Goal: Task Accomplishment & Management: Manage account settings

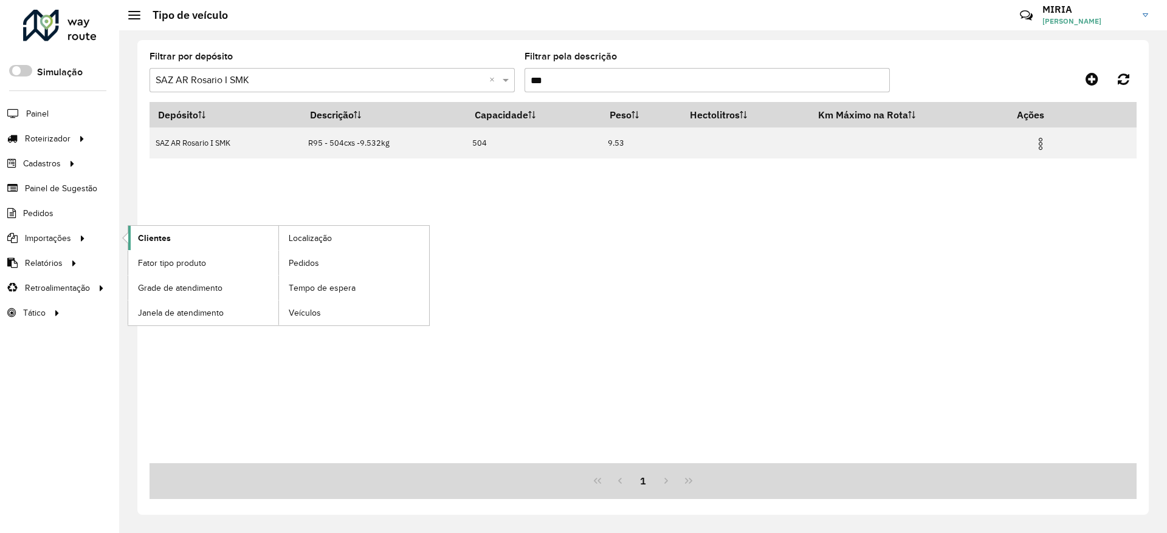
click at [174, 238] on link "Clientes" at bounding box center [203, 238] width 150 height 24
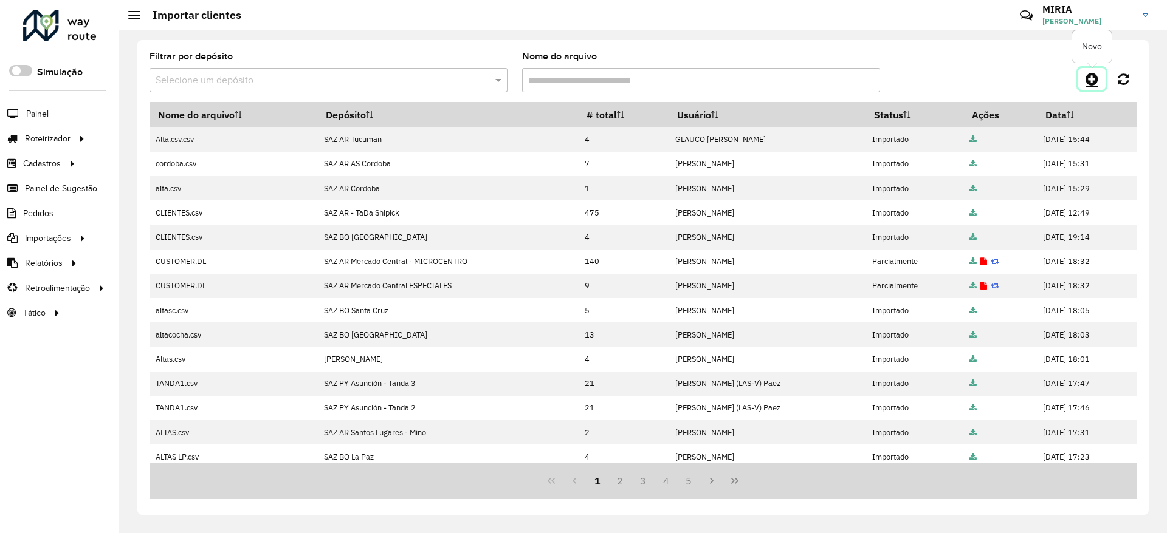
click at [1085, 83] on icon at bounding box center [1091, 79] width 13 height 15
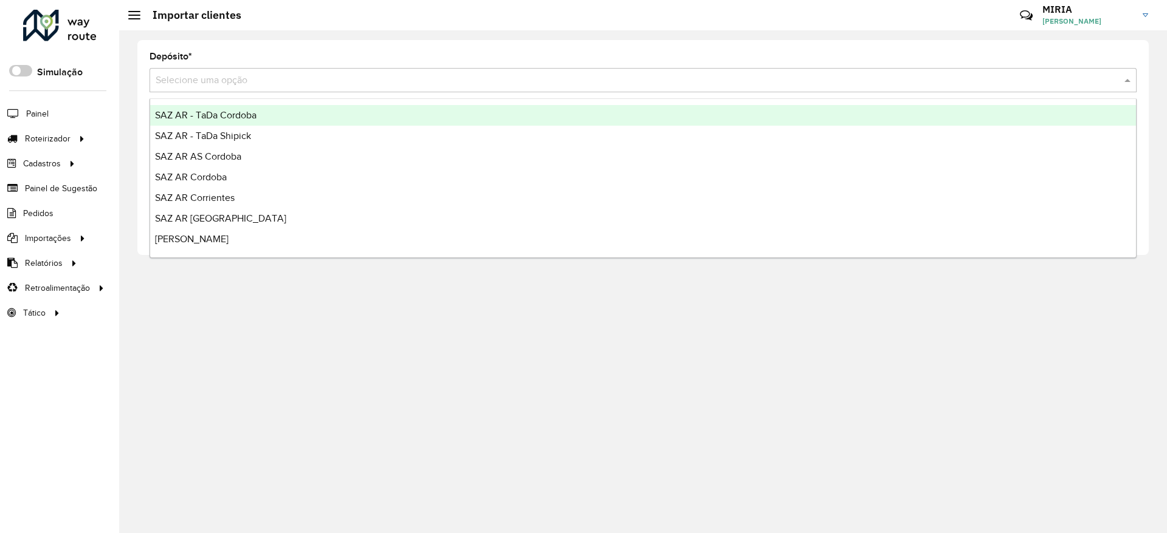
click at [879, 88] on div "Selecione uma opção" at bounding box center [642, 80] width 987 height 24
type input "***"
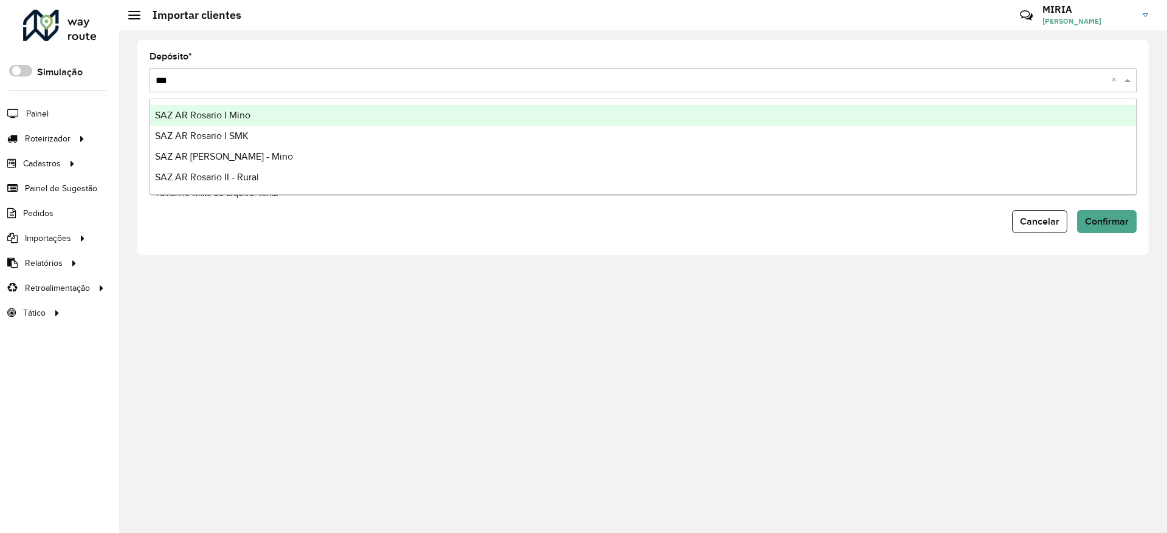
click at [273, 109] on div "SAZ AR Rosario I Mino" at bounding box center [642, 115] width 985 height 21
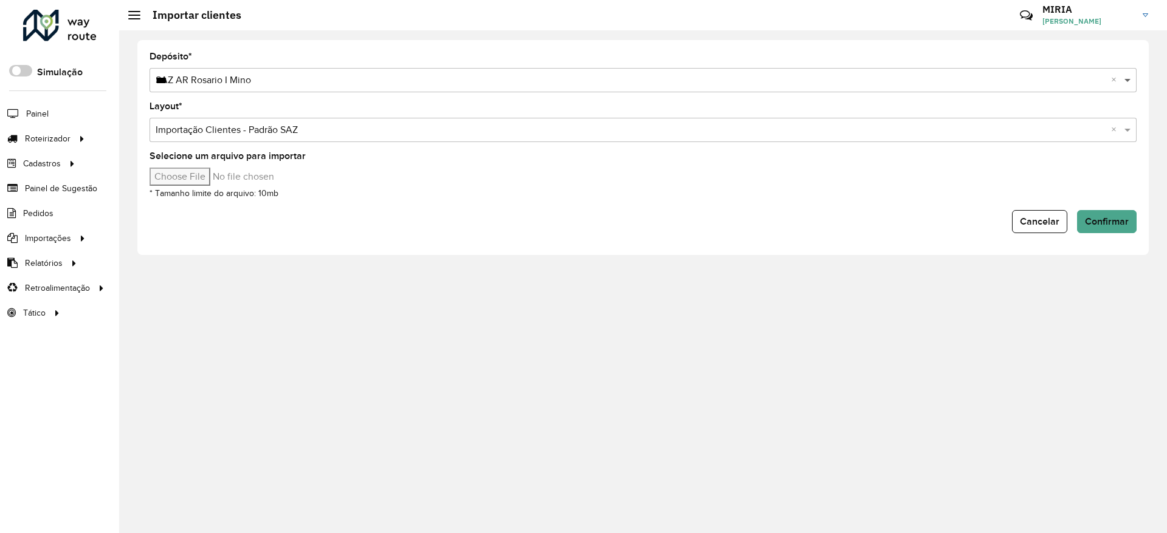
click at [1128, 76] on span at bounding box center [1128, 80] width 15 height 15
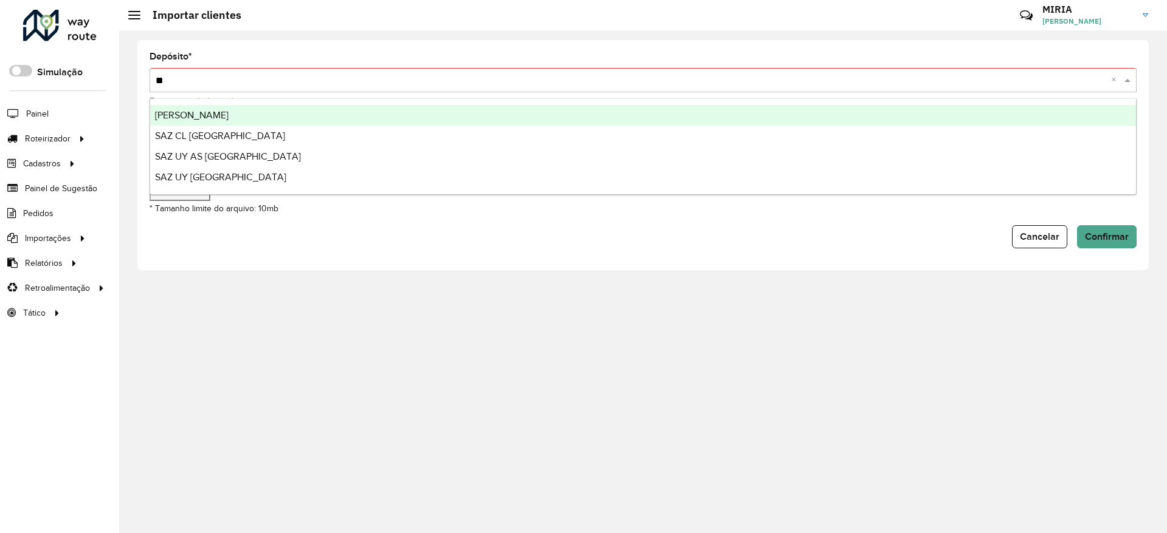
type input "***"
click at [1017, 110] on div "[PERSON_NAME]" at bounding box center [642, 115] width 985 height 21
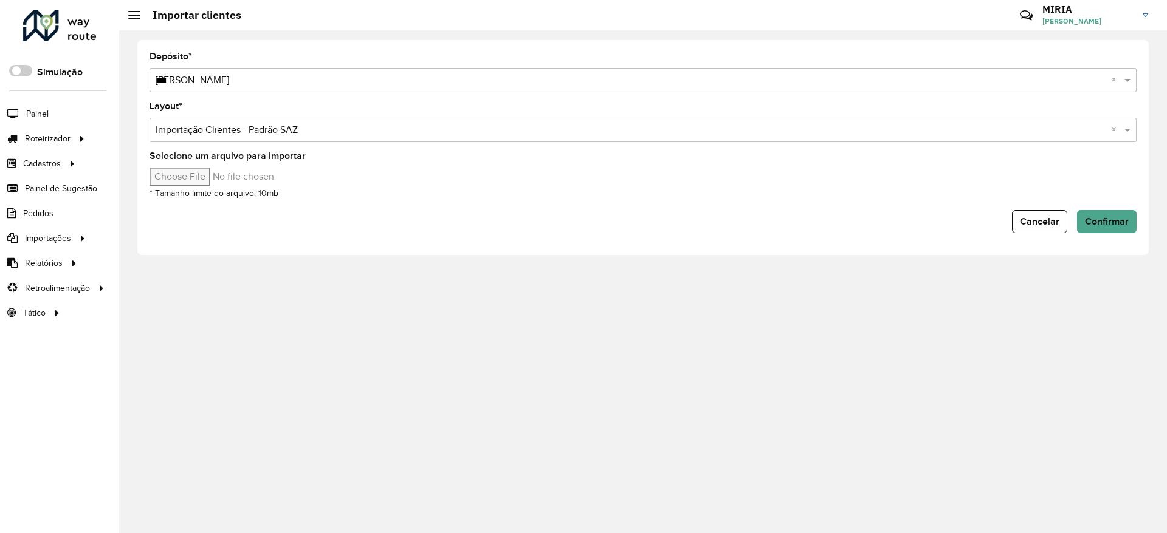
click at [210, 176] on input "Selecione um arquivo para importar" at bounding box center [252, 177] width 207 height 18
type input "**********"
click at [1118, 218] on span "Confirmar" at bounding box center [1107, 221] width 44 height 10
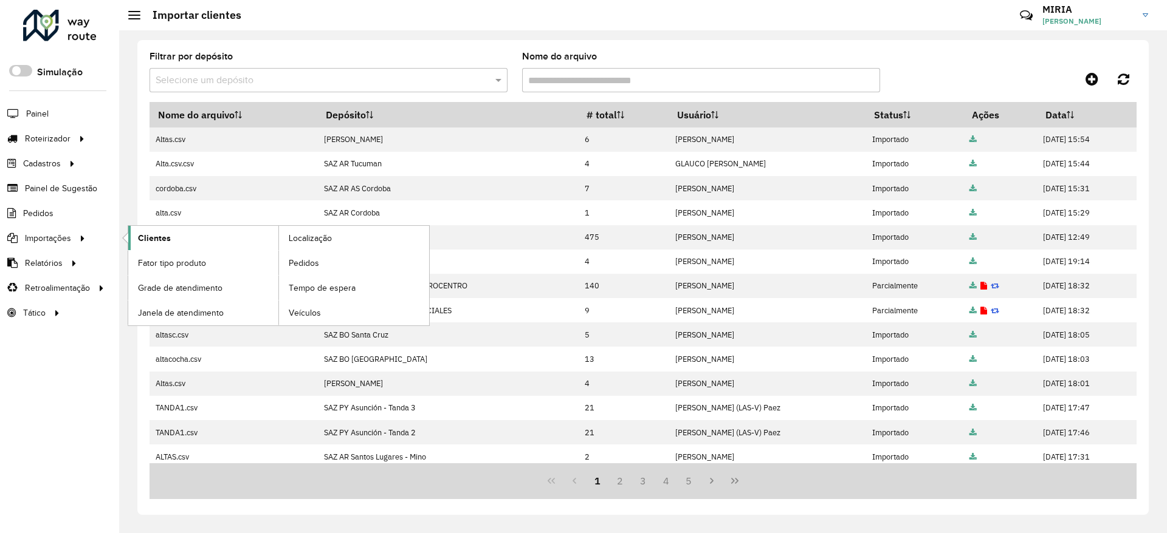
click at [162, 234] on span "Clientes" at bounding box center [154, 238] width 33 height 13
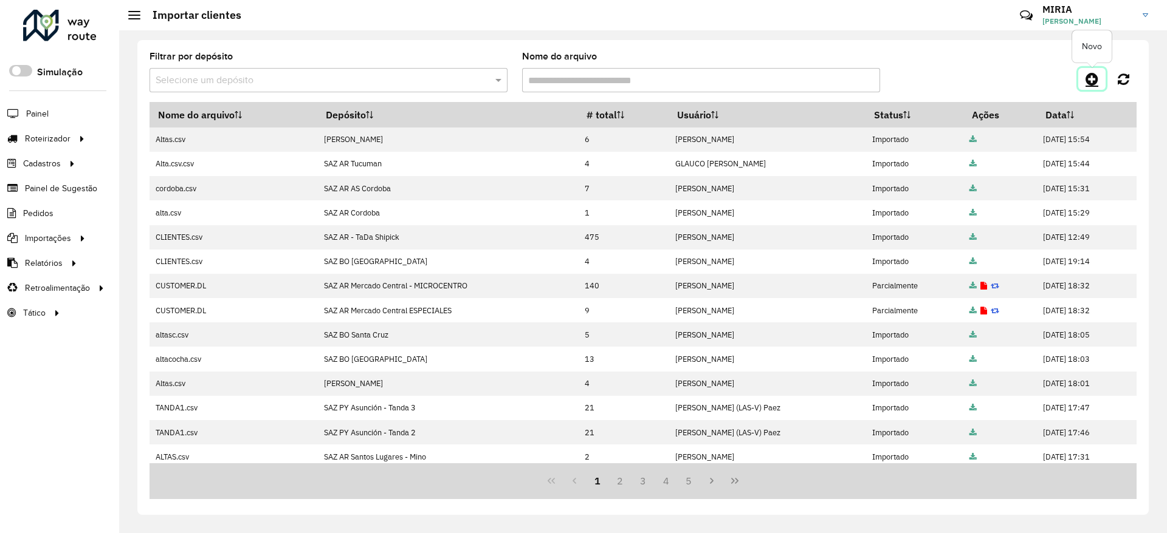
click at [1102, 78] on link at bounding box center [1091, 79] width 27 height 22
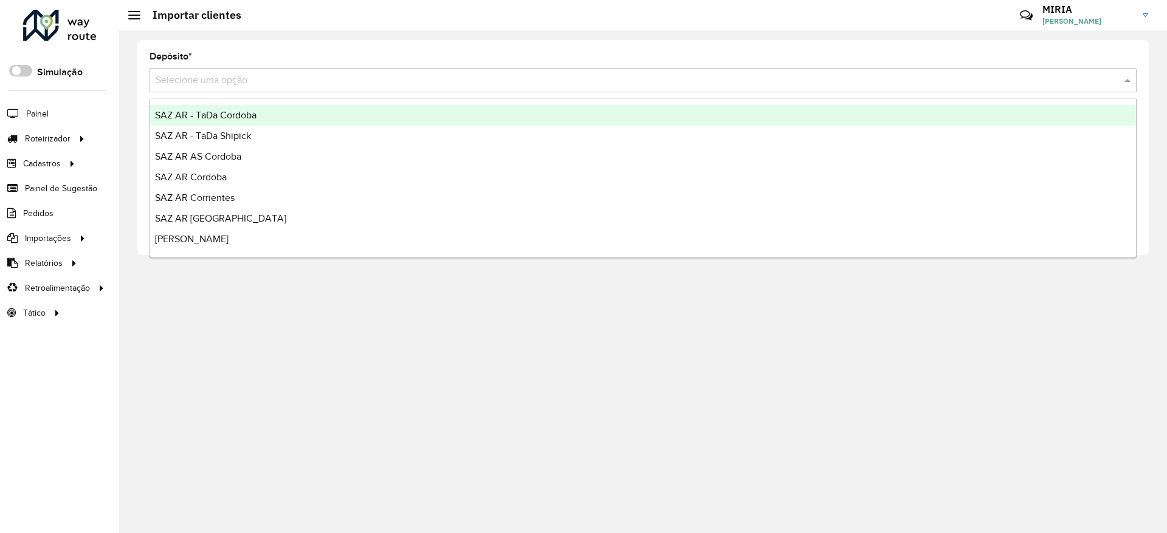
click at [976, 79] on input "text" at bounding box center [631, 81] width 950 height 15
type input "***"
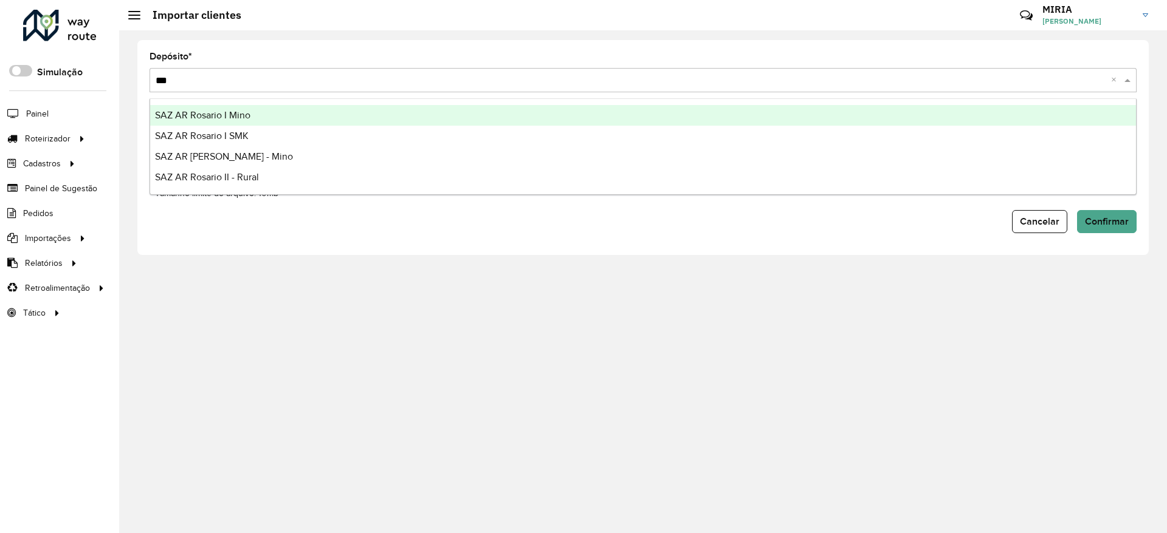
click at [910, 114] on div "SAZ AR Rosario I Mino" at bounding box center [642, 115] width 985 height 21
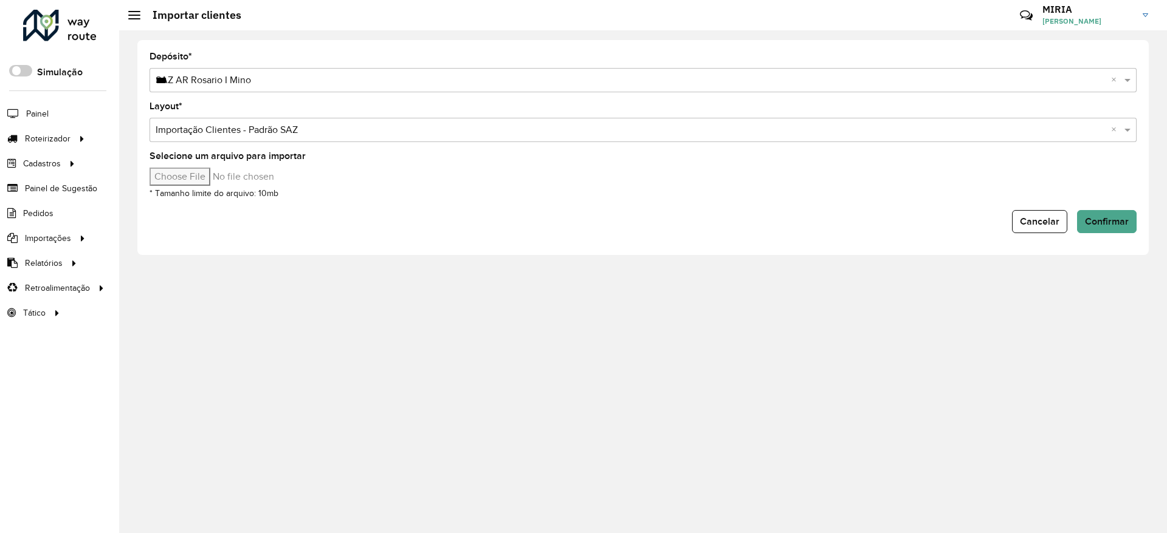
click at [204, 173] on input "Selecione um arquivo para importar" at bounding box center [252, 177] width 207 height 18
type input "**********"
click at [1100, 214] on button "Confirmar" at bounding box center [1107, 221] width 60 height 23
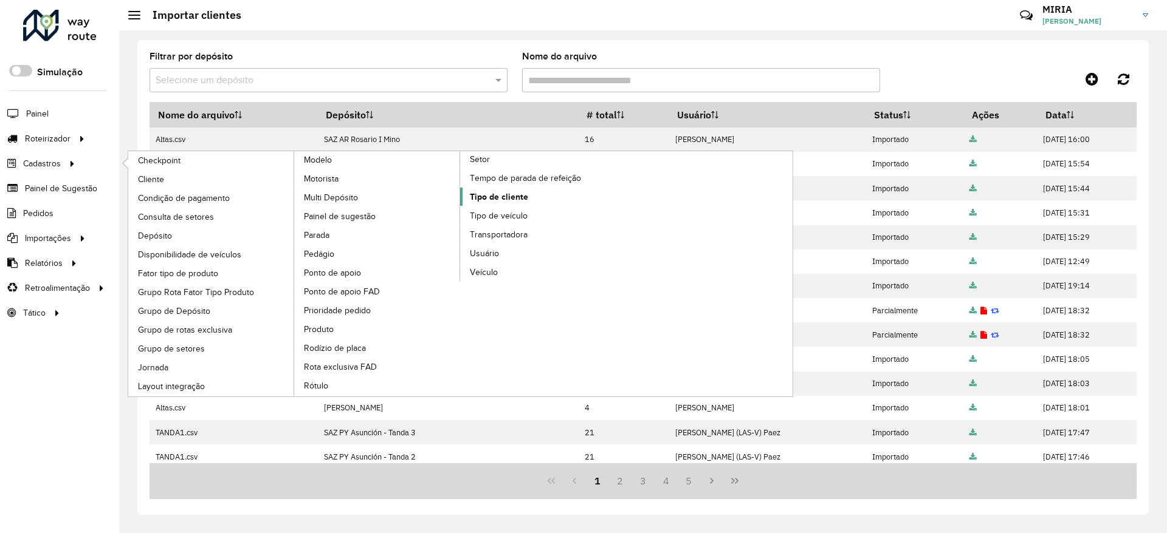
click at [506, 195] on span "Tipo de cliente" at bounding box center [499, 197] width 58 height 13
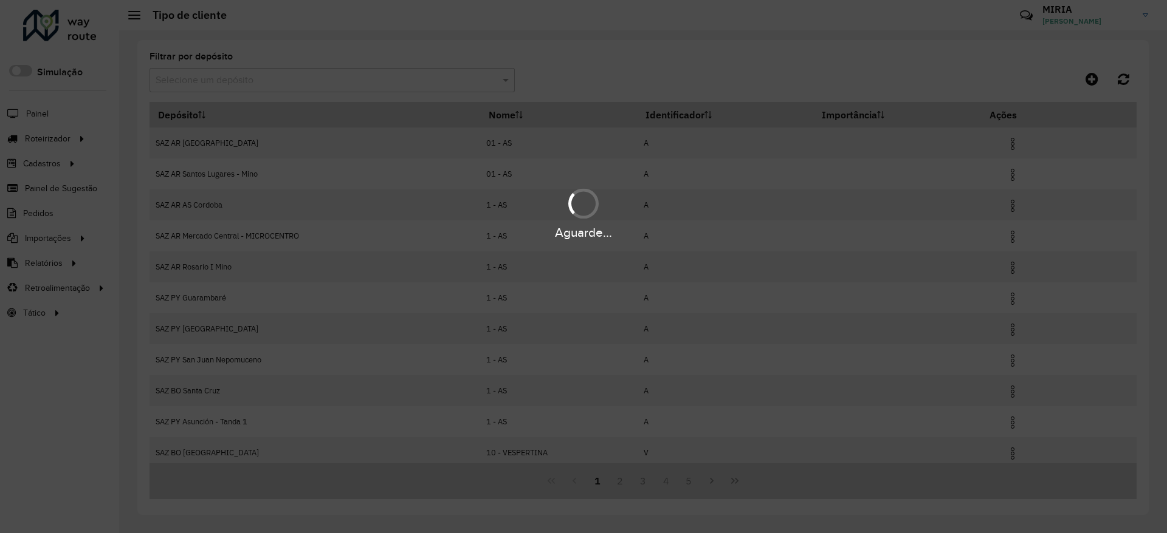
click at [441, 80] on hb-app "Aguarde... Pop-up bloqueado! Seu navegador bloqueou automáticamente a abertura …" at bounding box center [583, 266] width 1167 height 533
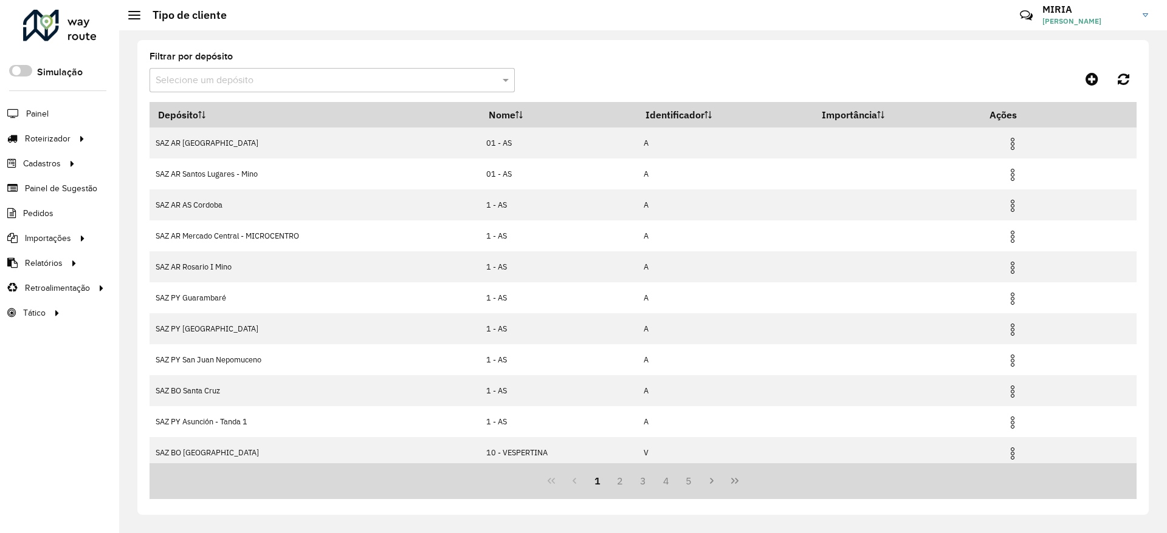
click at [441, 80] on input "text" at bounding box center [320, 81] width 329 height 15
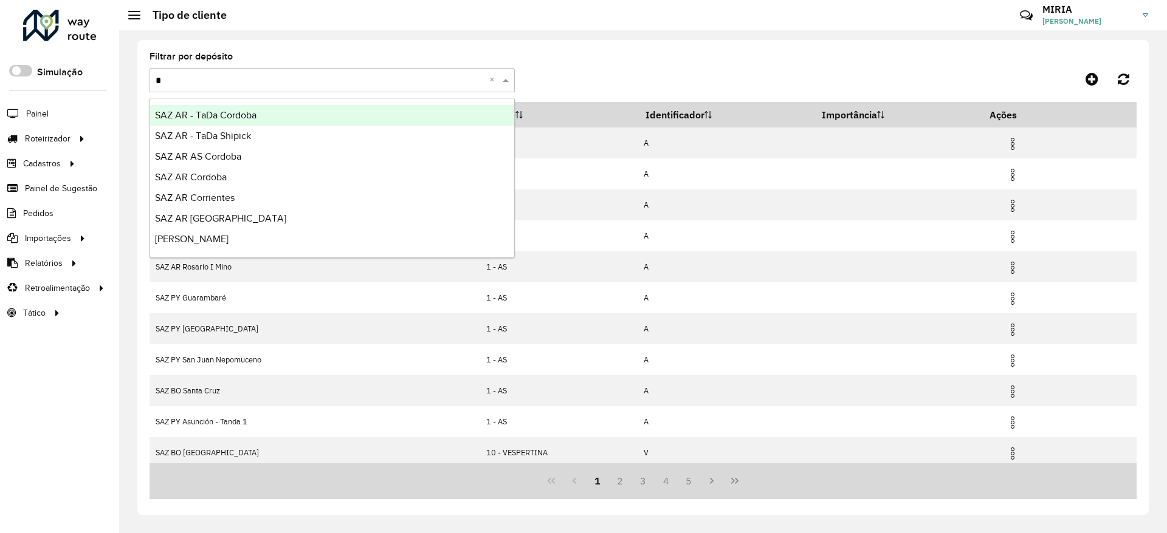
type input "**"
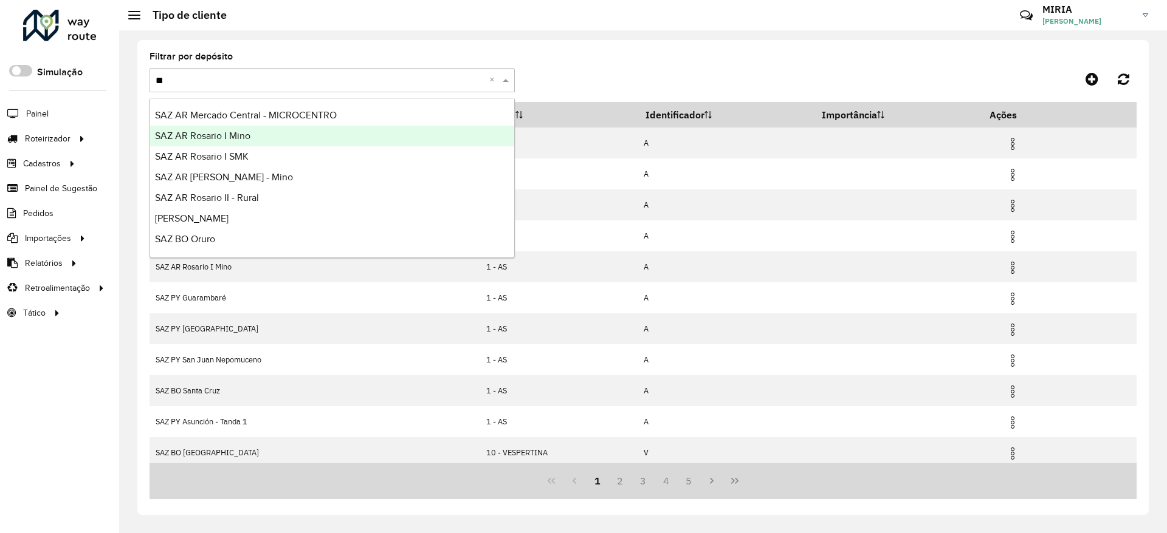
click at [332, 133] on div "SAZ AR Rosario I Mino" at bounding box center [332, 136] width 364 height 21
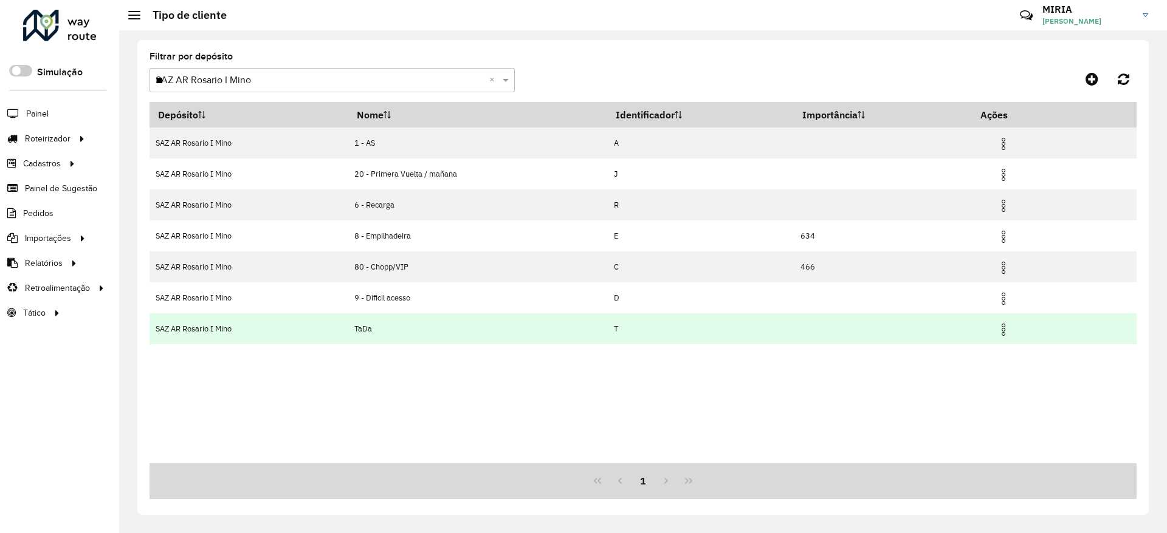
click at [1006, 335] on img at bounding box center [1003, 330] width 15 height 15
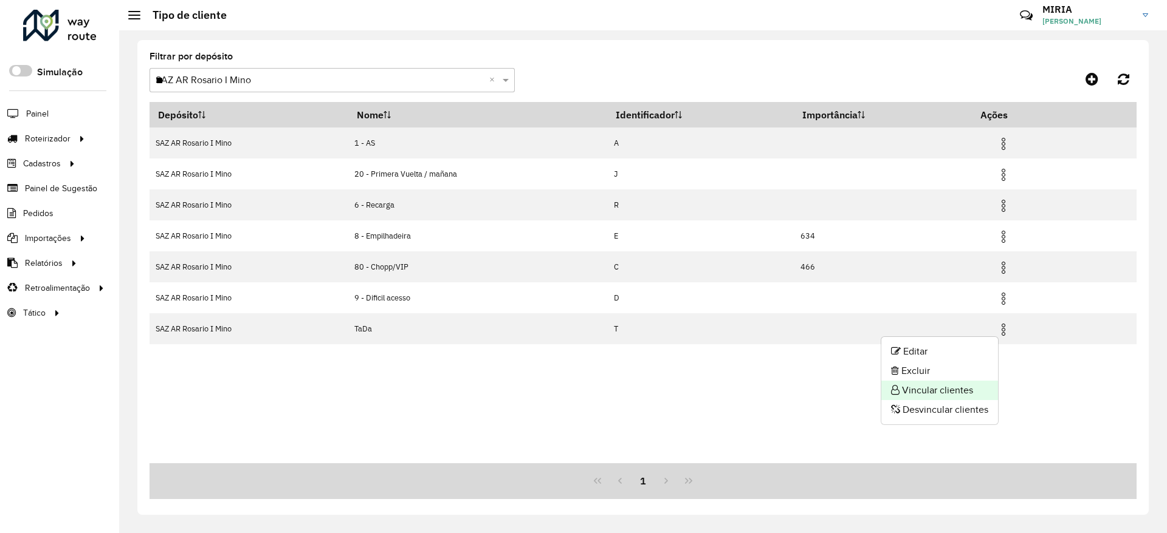
click at [924, 388] on li "Vincular clientes" at bounding box center [939, 390] width 117 height 19
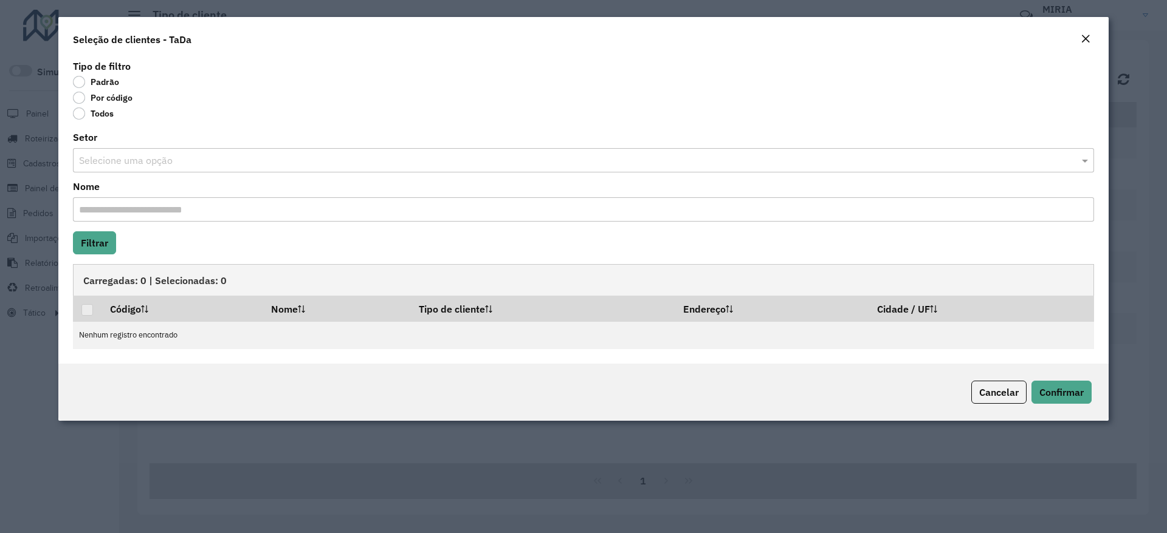
click at [106, 98] on label "Por código" at bounding box center [103, 98] width 60 height 12
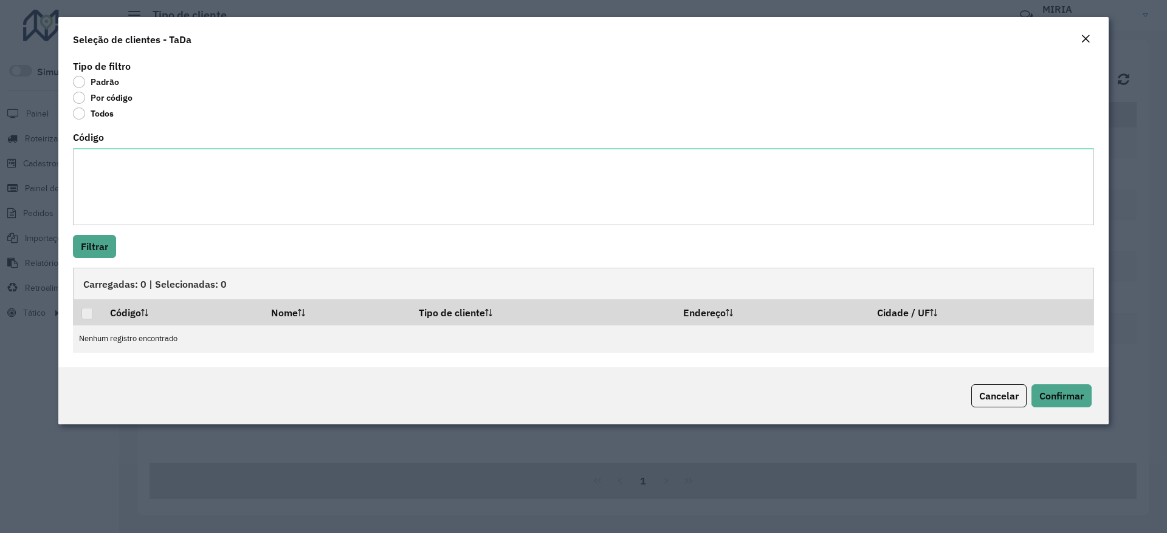
click at [130, 142] on div "Código" at bounding box center [583, 179] width 1021 height 92
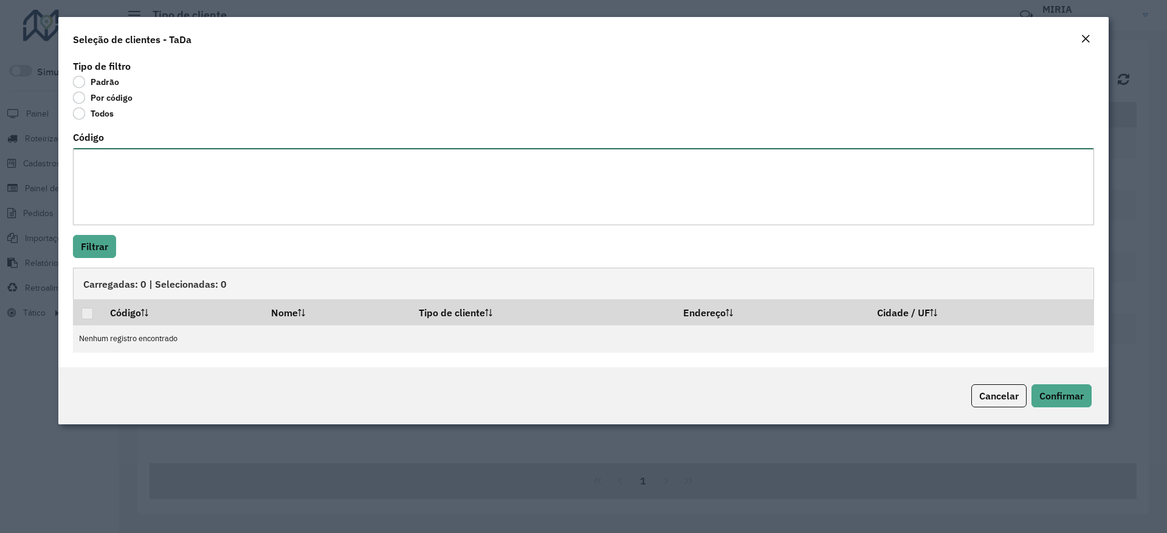
click at [125, 160] on textarea "Código" at bounding box center [583, 186] width 1021 height 77
paste textarea "**********"
type textarea "**********"
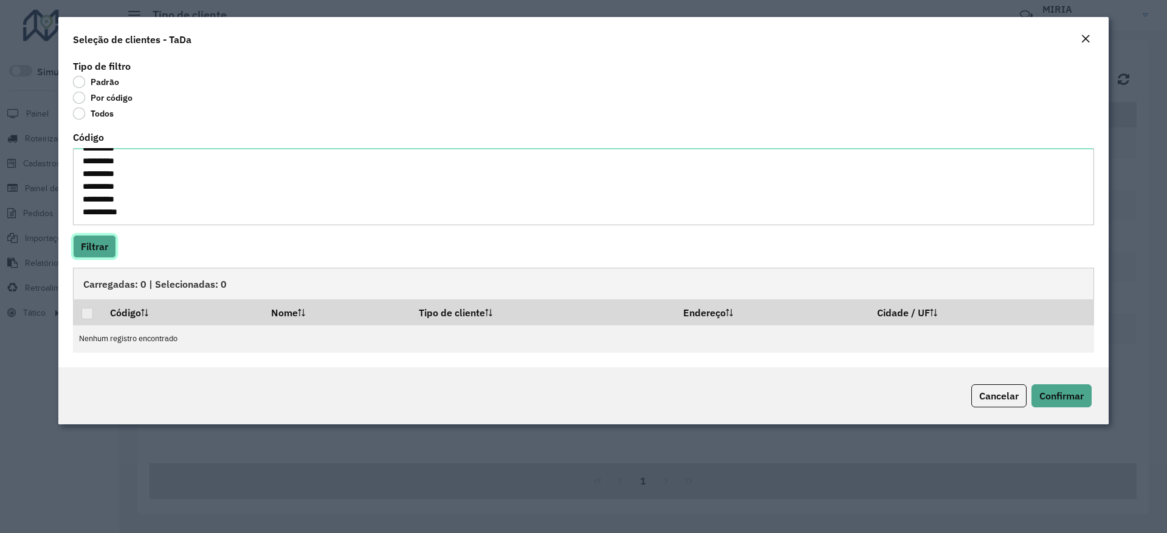
click at [107, 249] on button "Filtrar" at bounding box center [94, 246] width 43 height 23
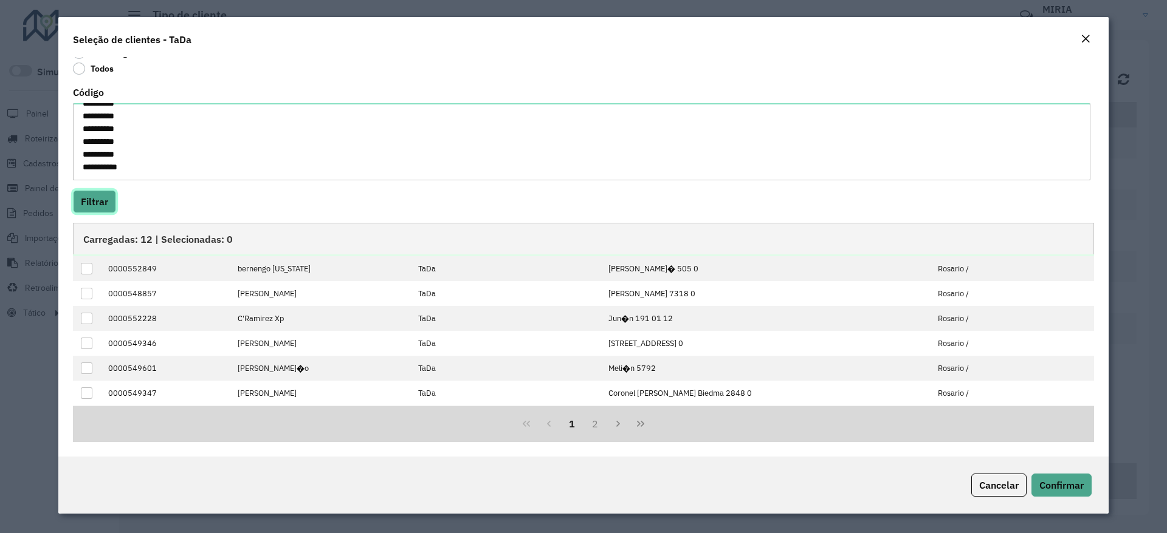
scroll to position [123, 0]
click at [1066, 485] on span "Confirmar" at bounding box center [1061, 485] width 44 height 12
click at [1066, 475] on button "Confirmar" at bounding box center [1061, 485] width 60 height 23
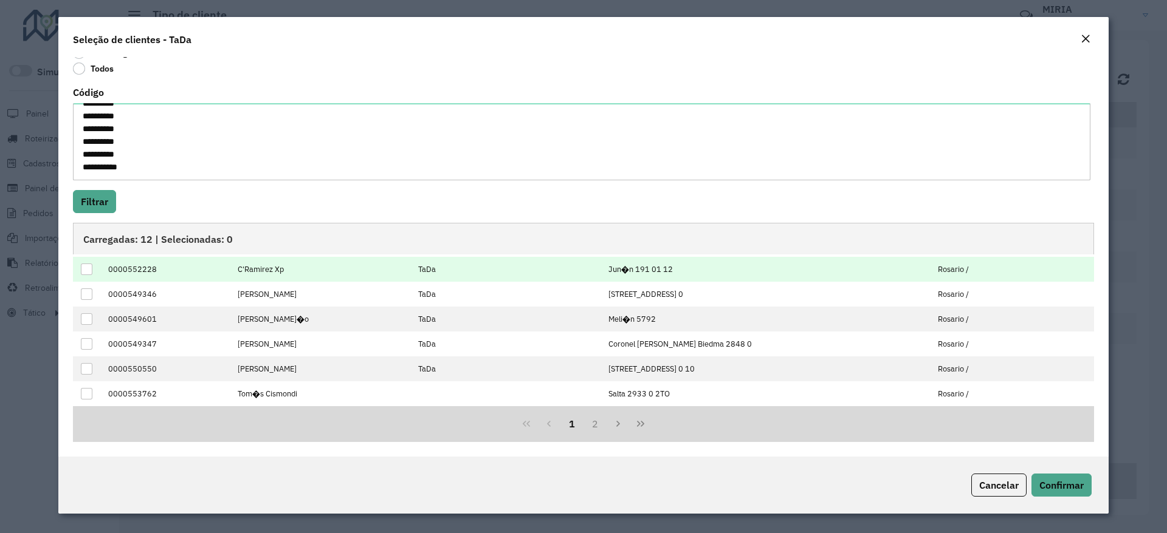
click at [87, 273] on div at bounding box center [87, 270] width 12 height 12
click at [87, 269] on icon at bounding box center [87, 269] width 9 height 9
click at [87, 267] on div at bounding box center [87, 270] width 12 height 12
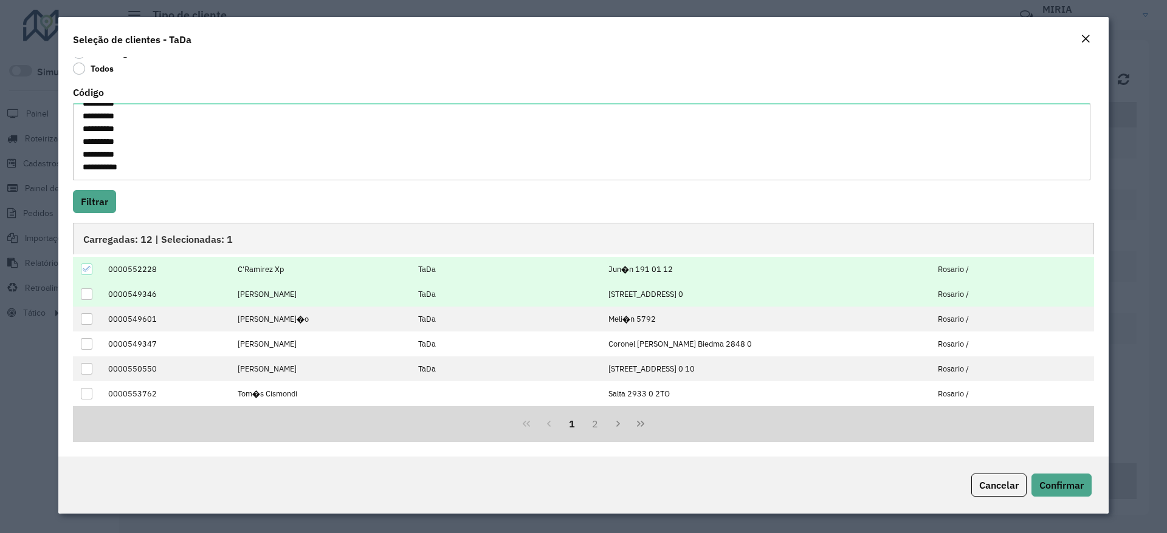
click at [84, 292] on div at bounding box center [87, 295] width 12 height 12
click at [94, 270] on td at bounding box center [87, 269] width 29 height 25
click at [86, 270] on icon at bounding box center [87, 269] width 8 height 5
click at [86, 291] on icon at bounding box center [87, 294] width 9 height 9
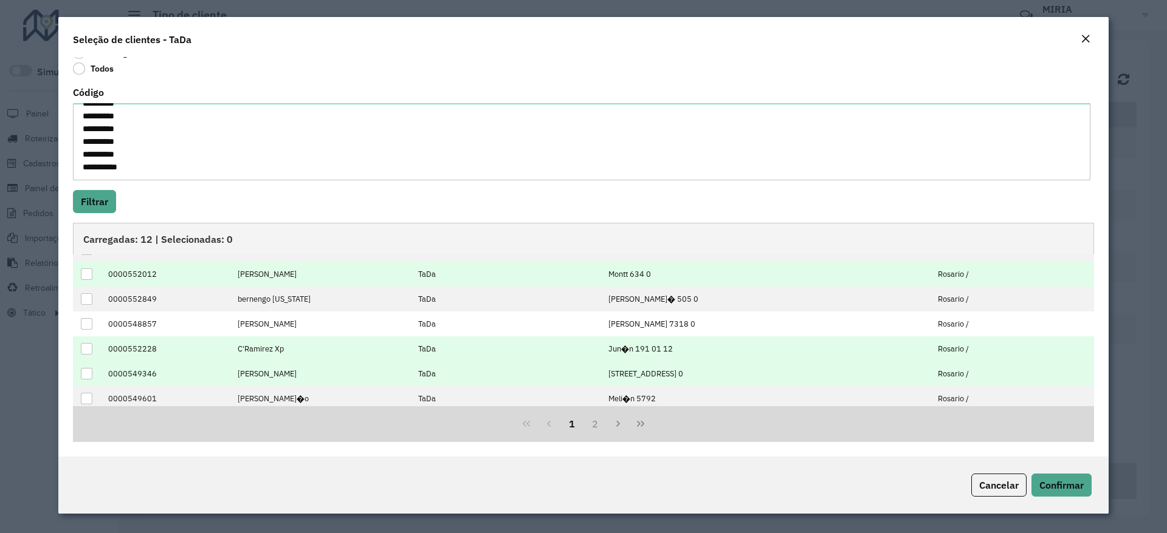
scroll to position [0, 0]
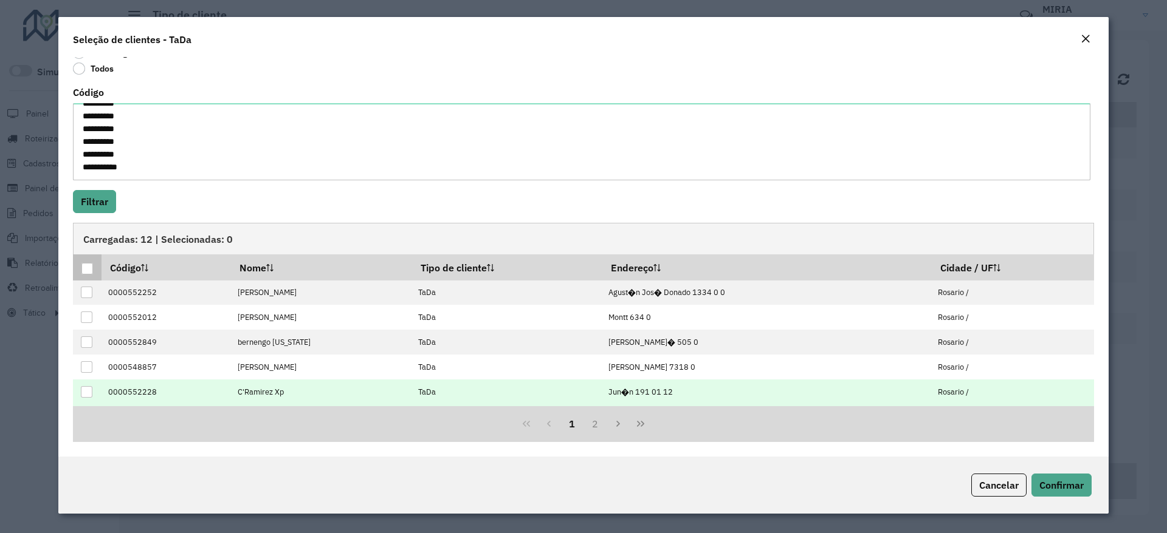
click at [92, 267] on div at bounding box center [87, 269] width 12 height 12
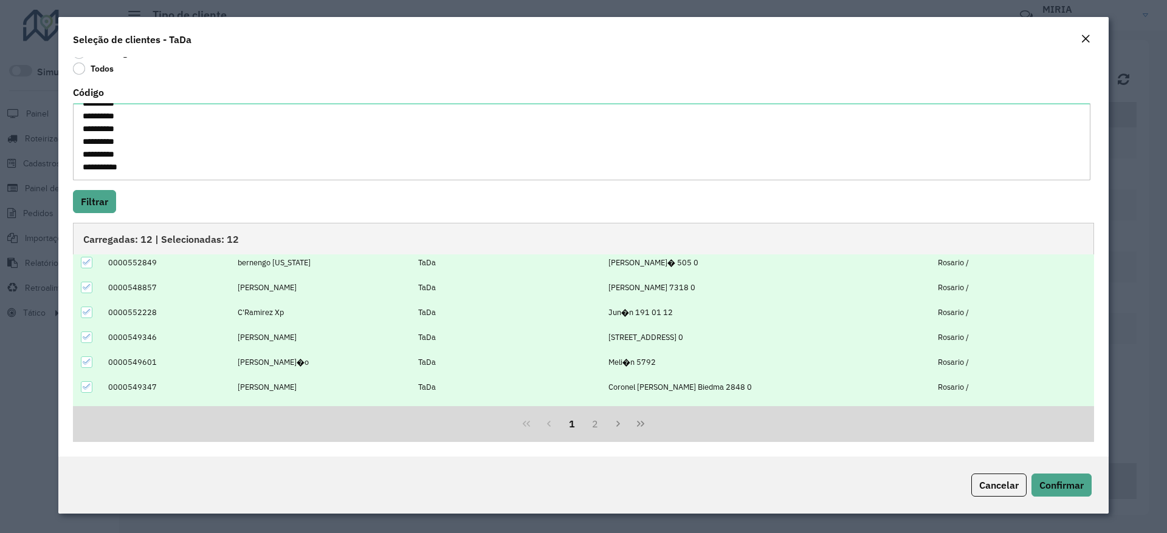
scroll to position [123, 0]
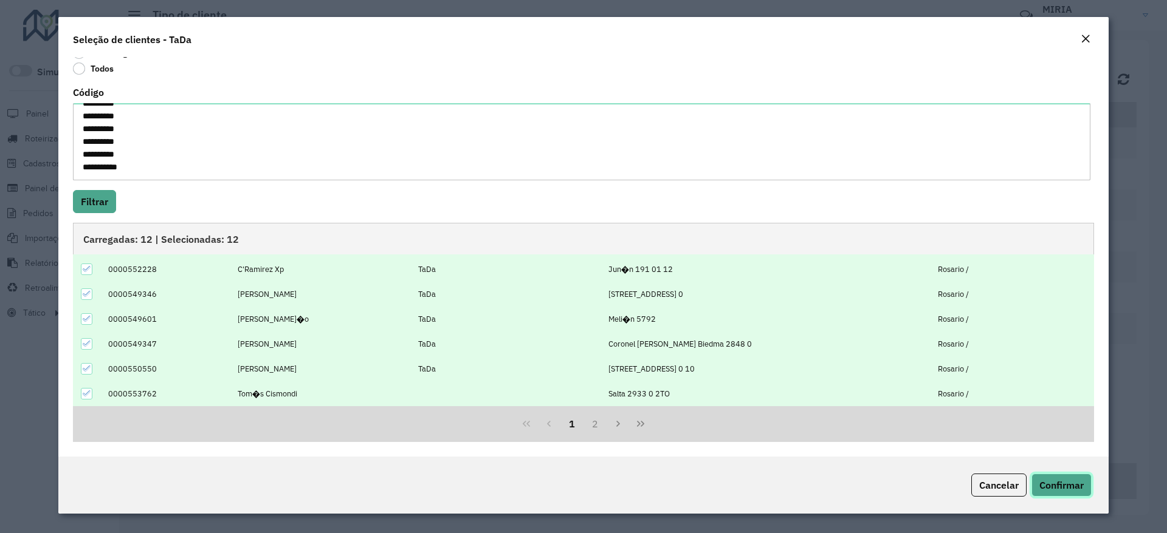
click at [1060, 479] on span "Confirmar" at bounding box center [1061, 485] width 44 height 12
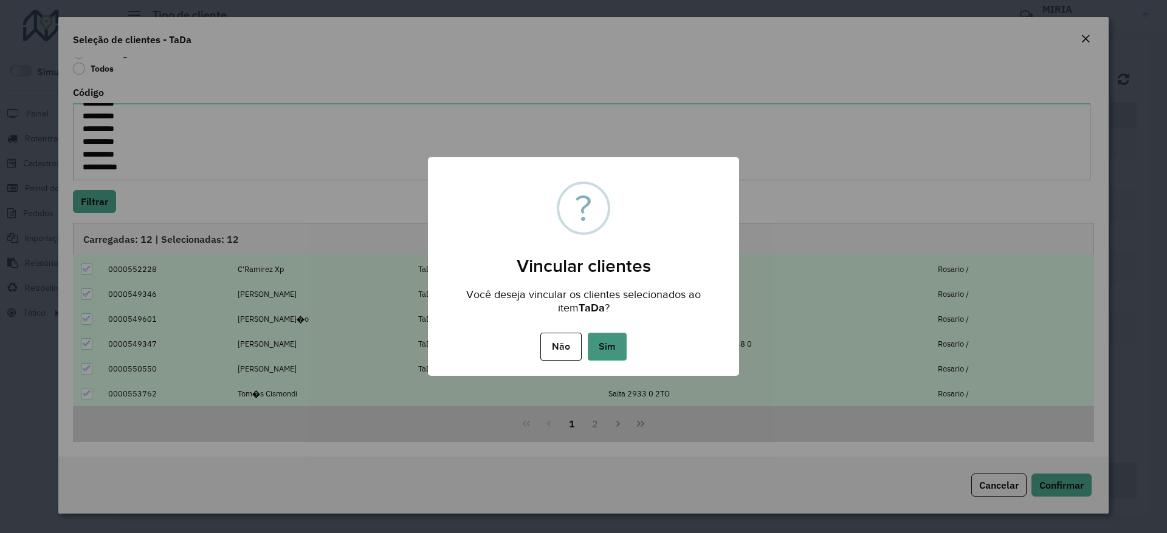
click at [595, 351] on button "Sim" at bounding box center [607, 347] width 39 height 28
